Goal: Navigation & Orientation: Understand site structure

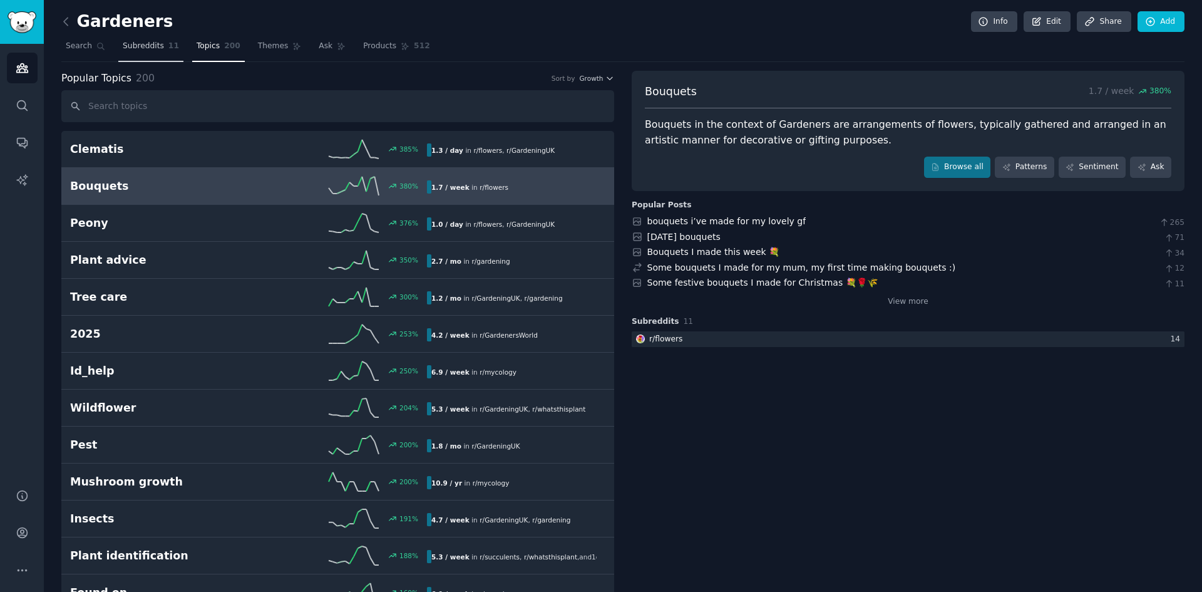
click at [151, 52] on link "Subreddits 11" at bounding box center [150, 49] width 65 height 26
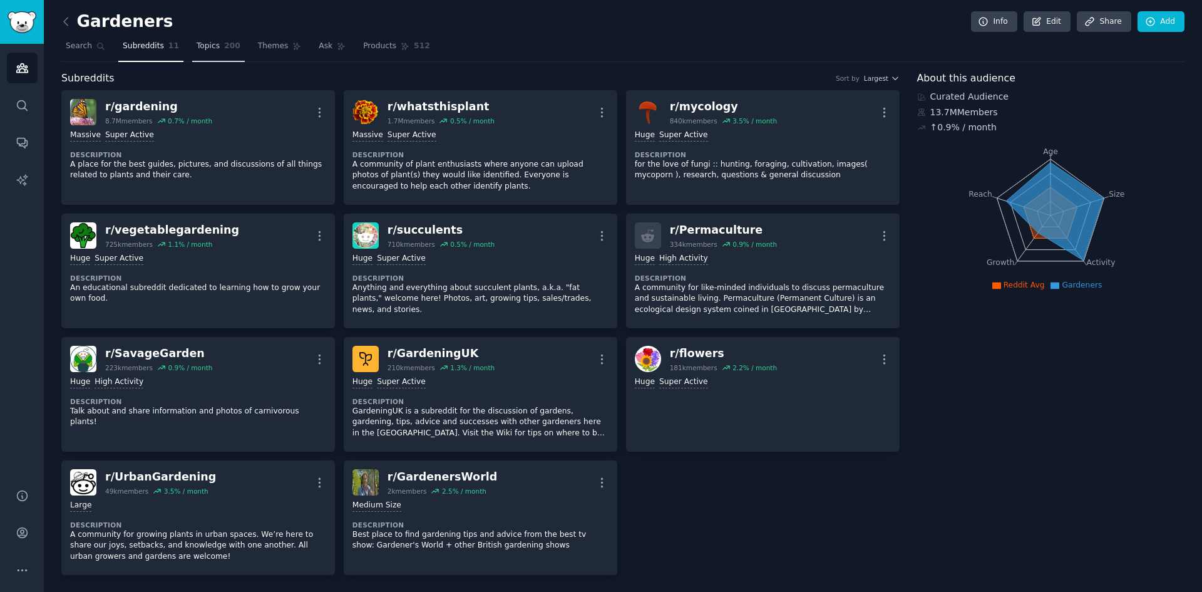
click at [208, 47] on span "Topics" at bounding box center [208, 46] width 23 height 11
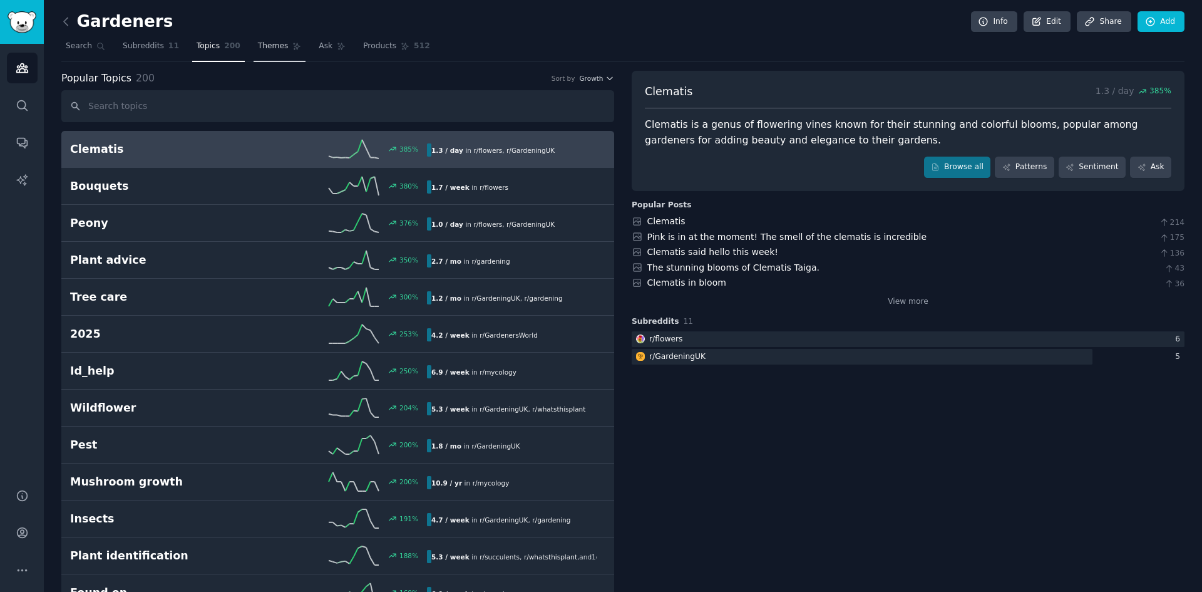
click at [258, 48] on span "Themes" at bounding box center [273, 46] width 31 height 11
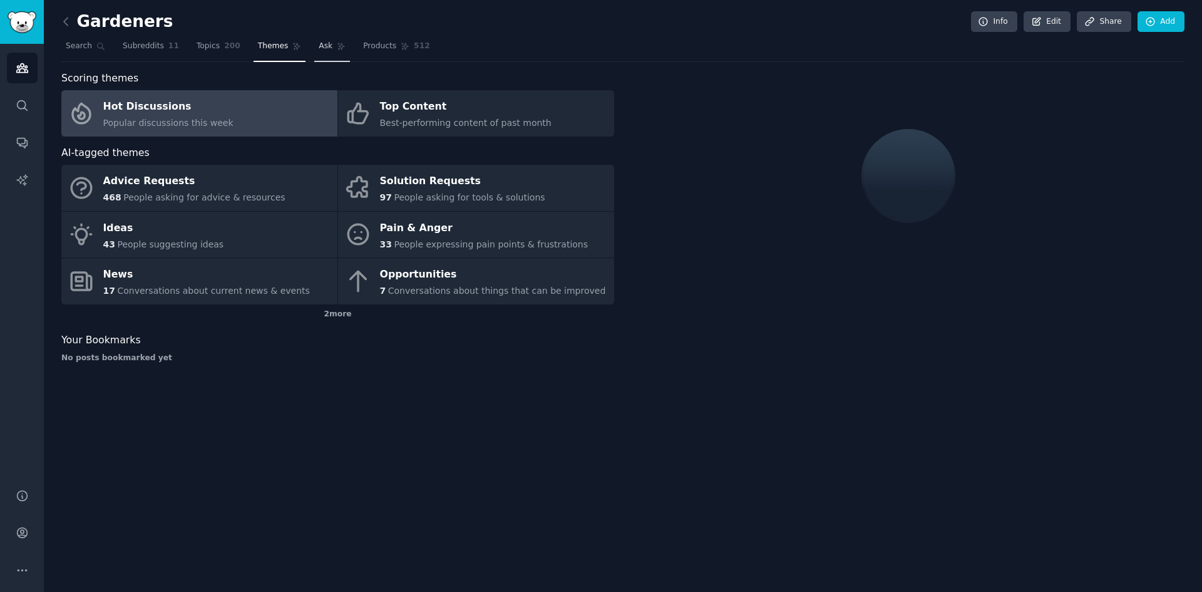
click at [337, 49] on icon at bounding box center [341, 46] width 9 height 9
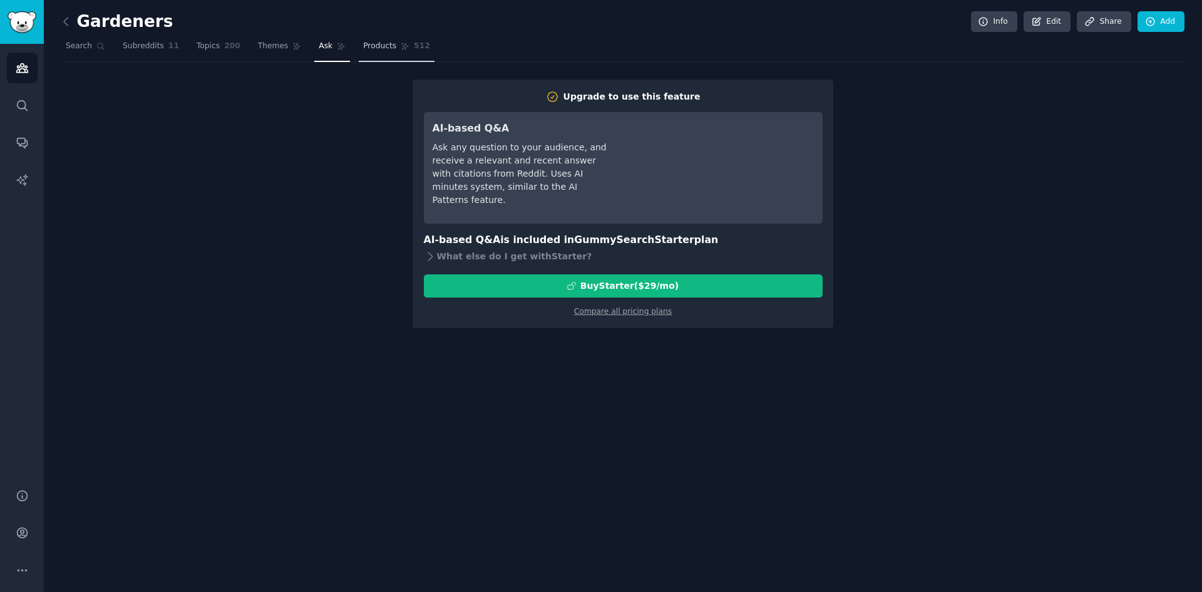
click at [363, 48] on span "Products" at bounding box center [379, 46] width 33 height 11
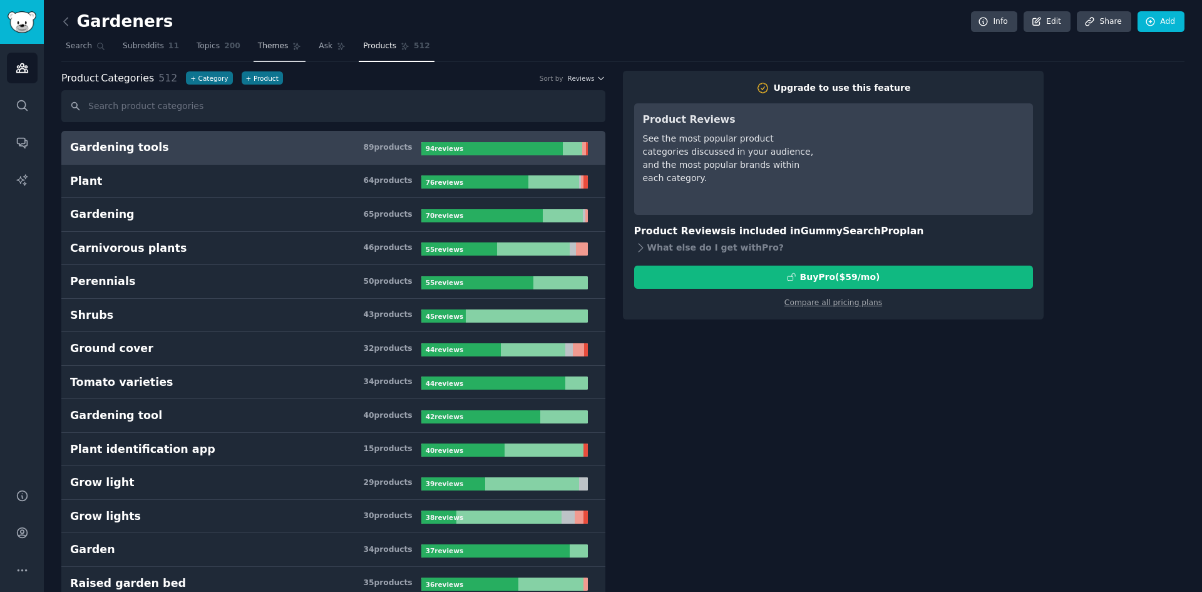
click at [258, 43] on span "Themes" at bounding box center [273, 46] width 31 height 11
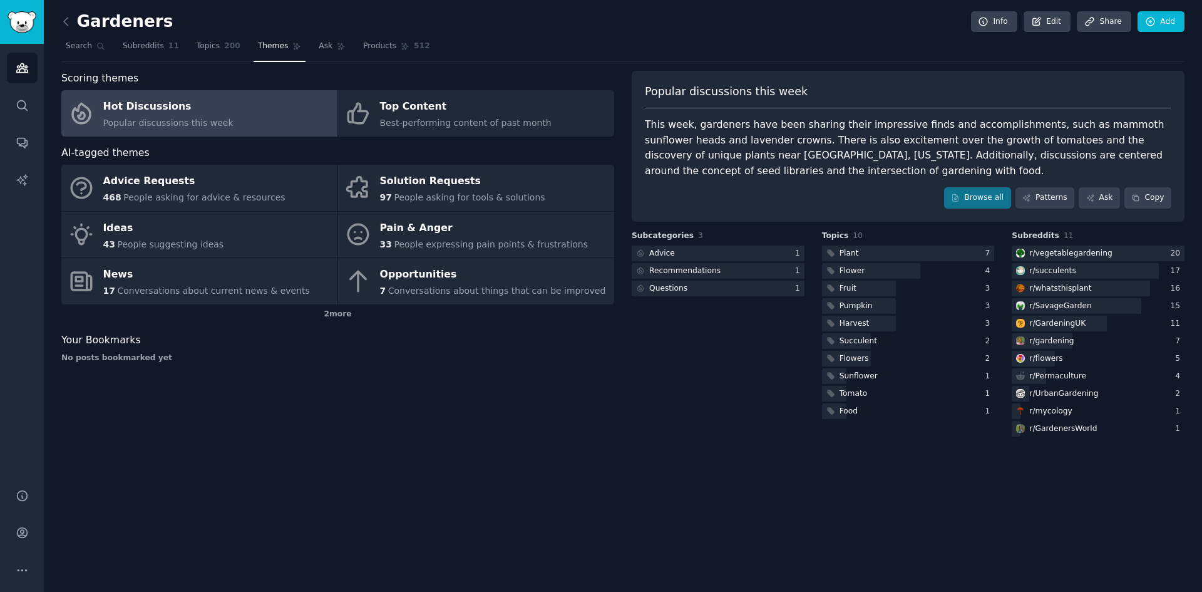
click at [668, 425] on div "Subcategories 3 Advice 1 Recommendations 1 Questions 1" at bounding box center [718, 334] width 173 height 209
